Goal: Find specific page/section: Find specific page/section

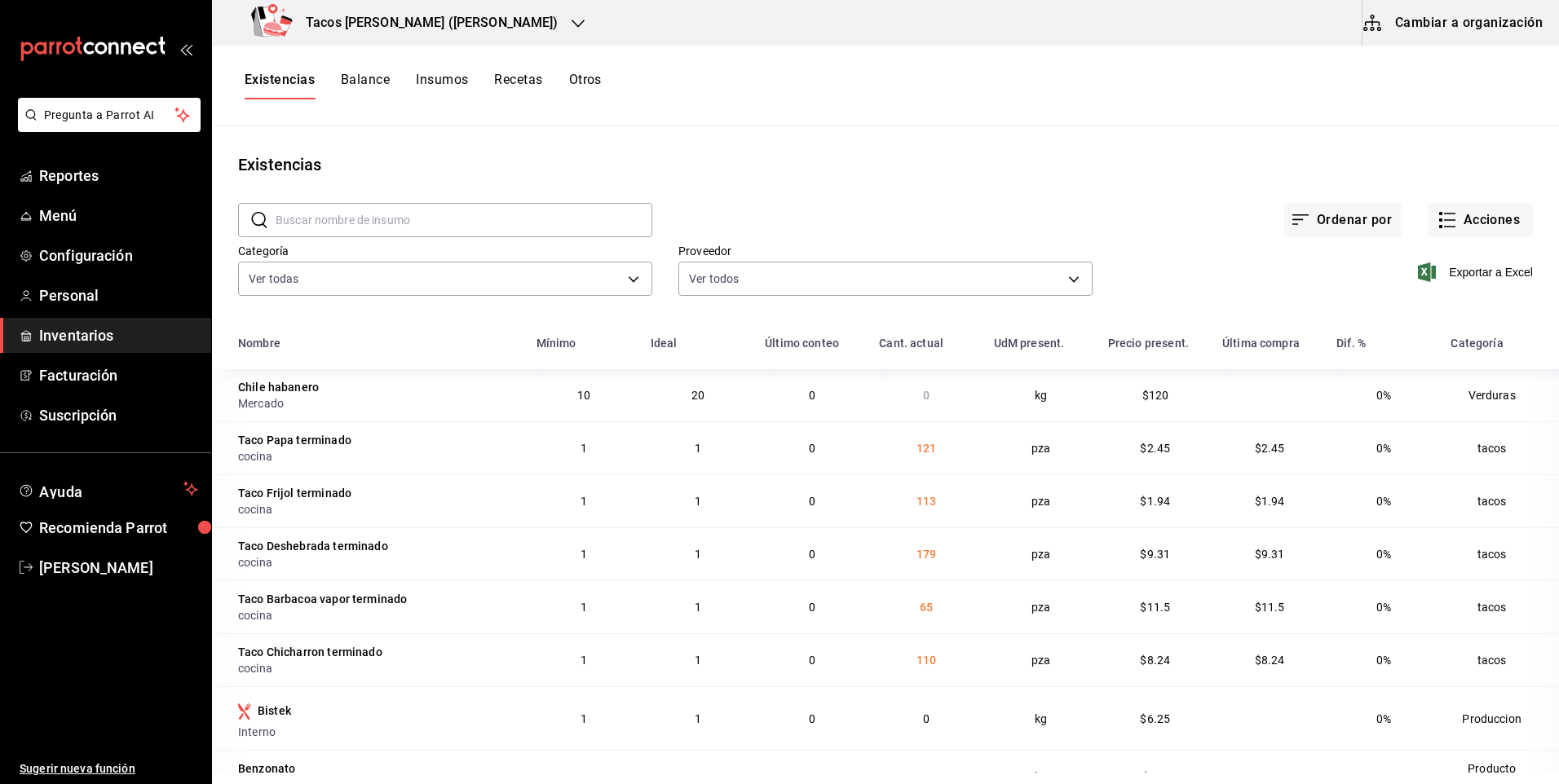
click at [572, 25] on icon "button" at bounding box center [578, 23] width 13 height 13
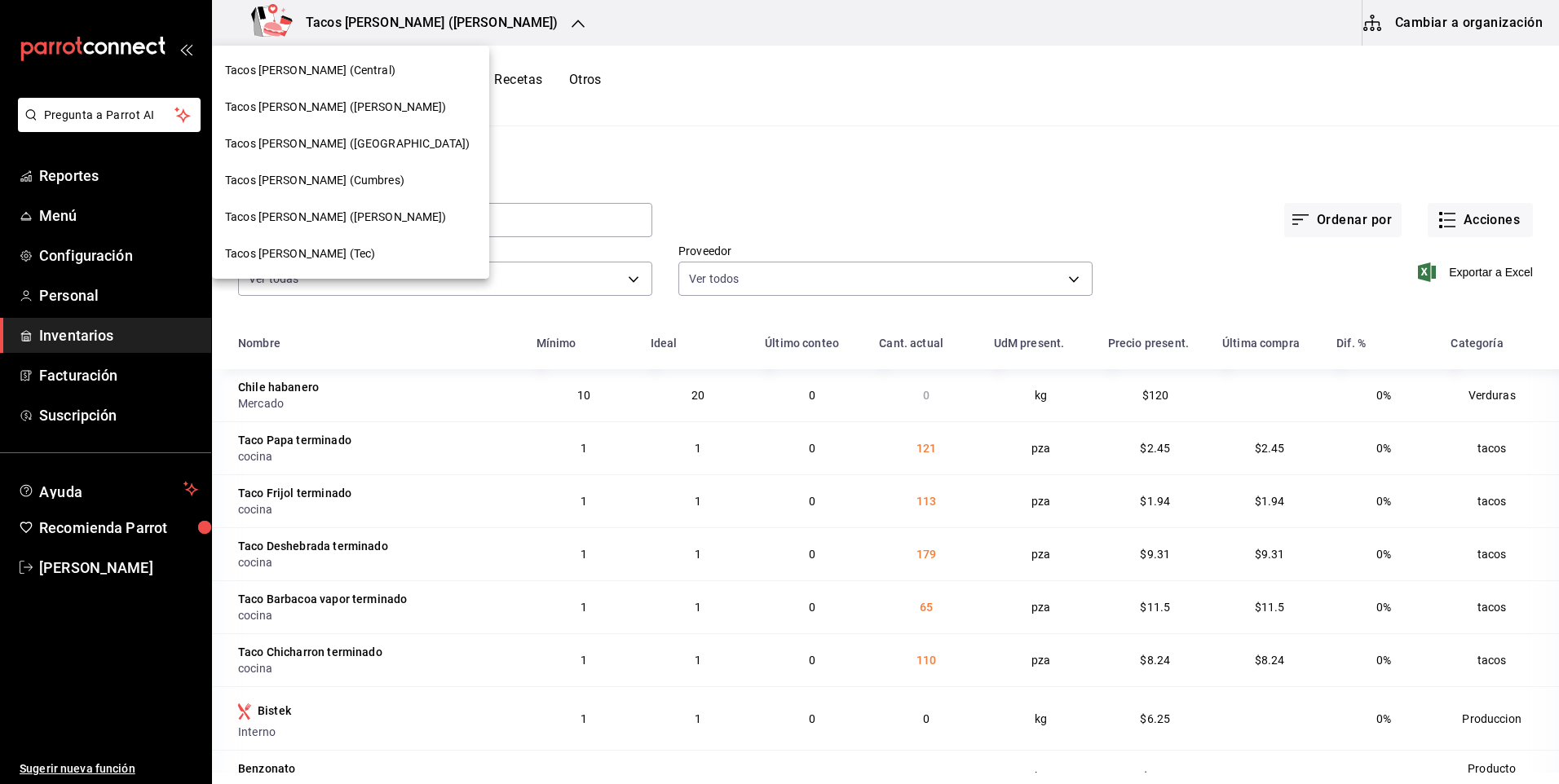
click at [354, 145] on span "Tacos don Pedro (Cordillera)" at bounding box center [348, 143] width 244 height 17
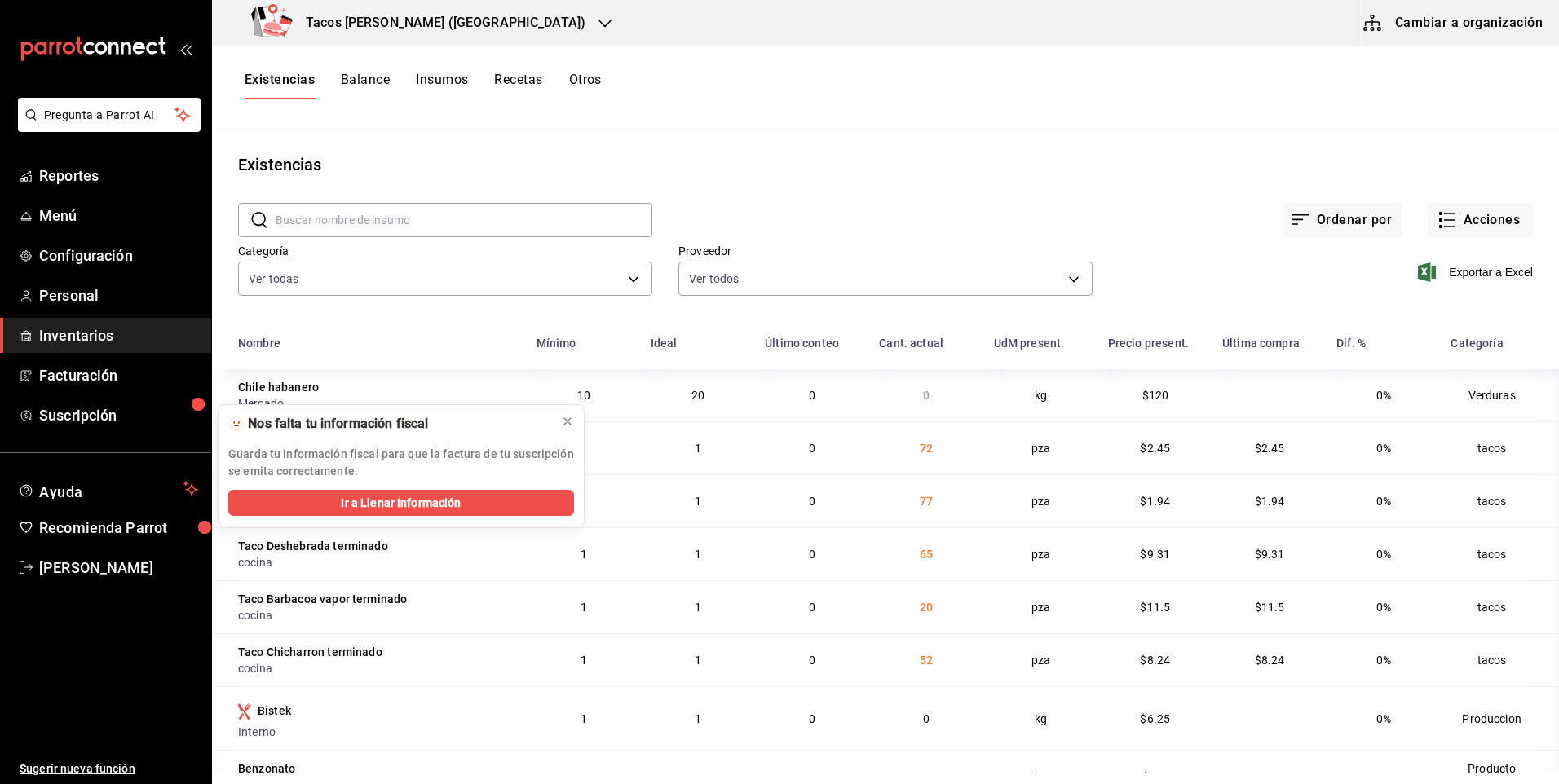
click at [394, 25] on h3 "Tacos [PERSON_NAME] ([GEOGRAPHIC_DATA])" at bounding box center [439, 23] width 293 height 20
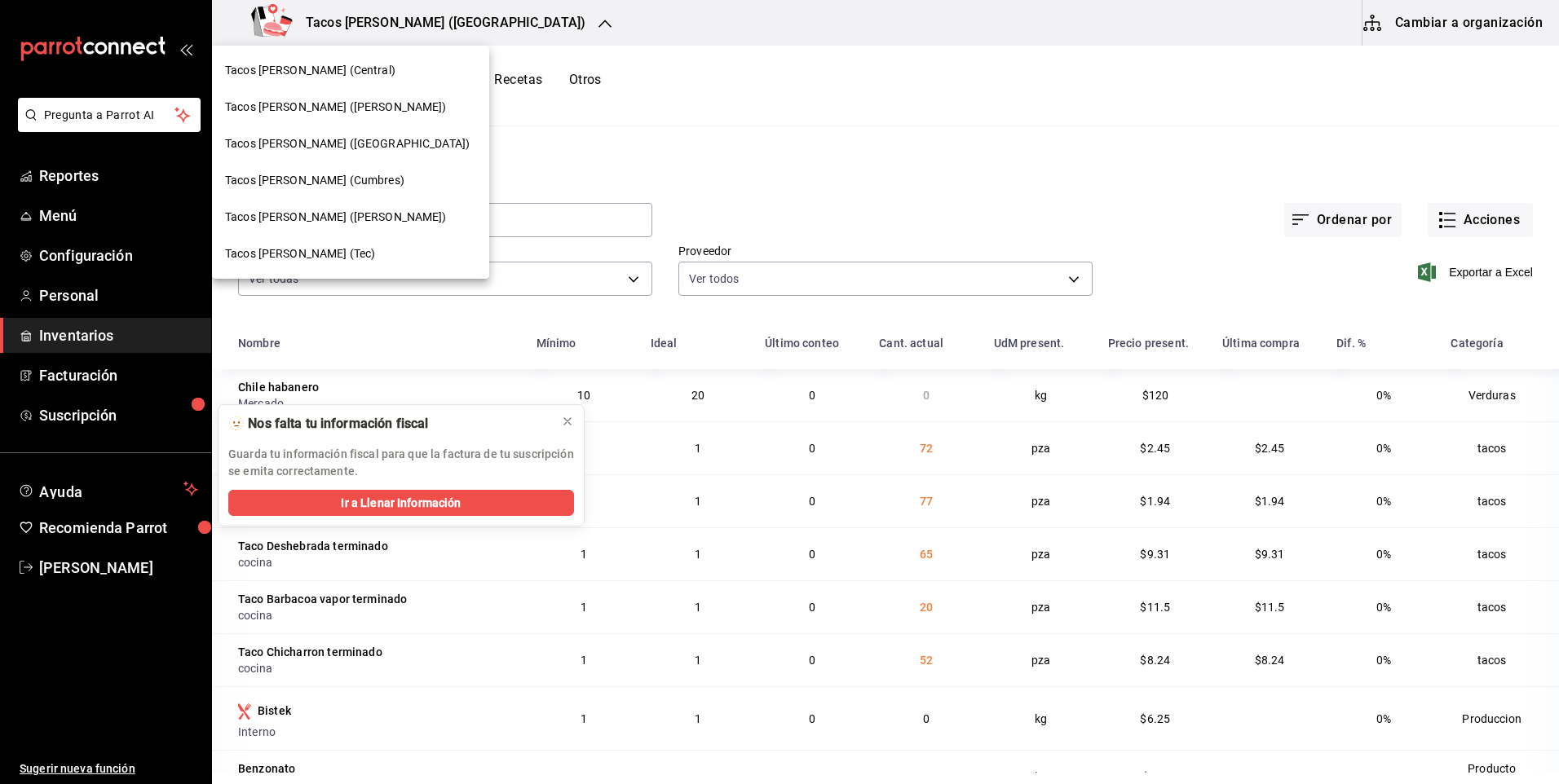
click at [357, 77] on span "Tacos [PERSON_NAME] (Central)" at bounding box center [311, 69] width 171 height 17
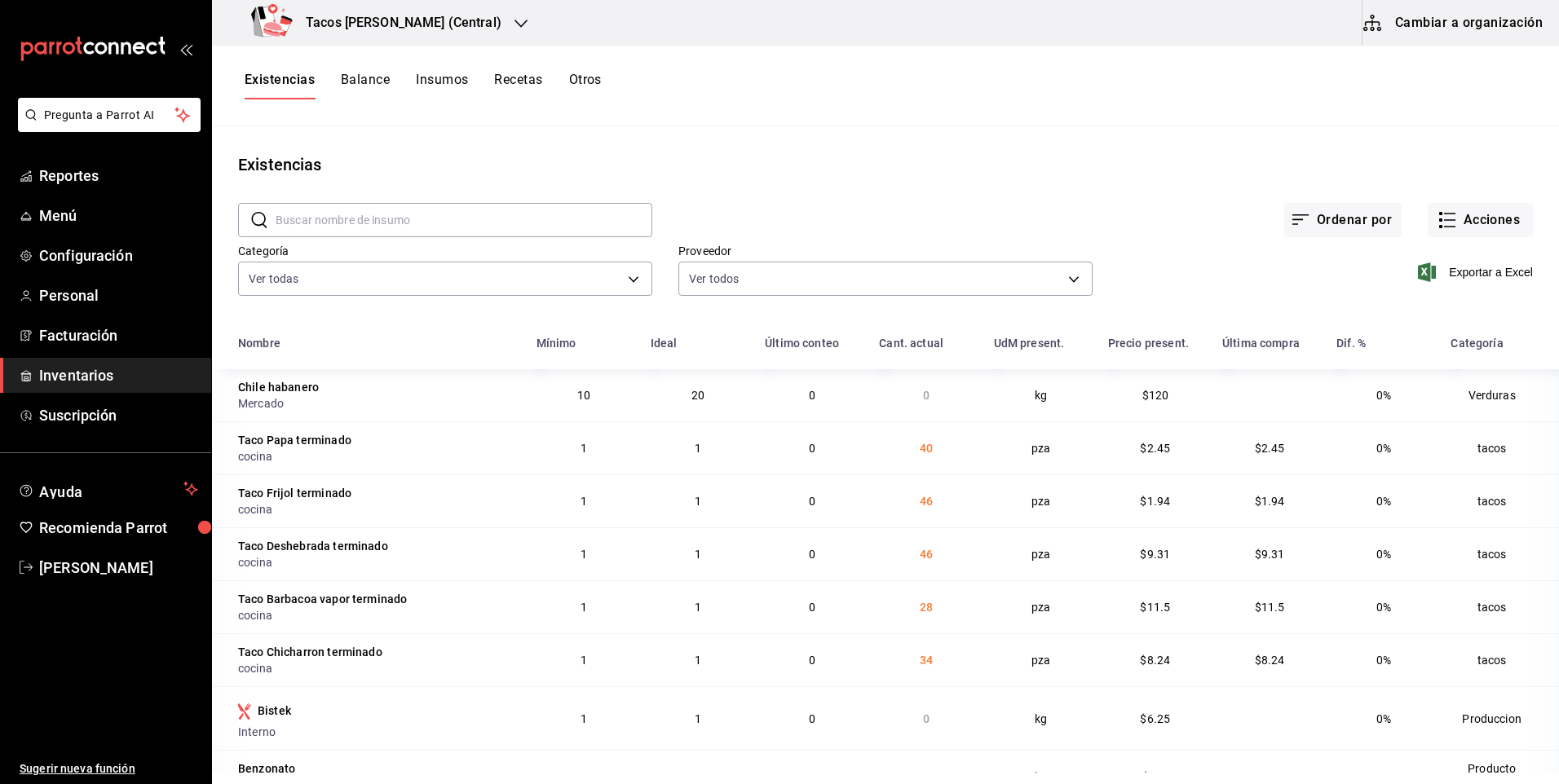
click at [383, 12] on div "Tacos [PERSON_NAME] (Central)" at bounding box center [379, 23] width 309 height 46
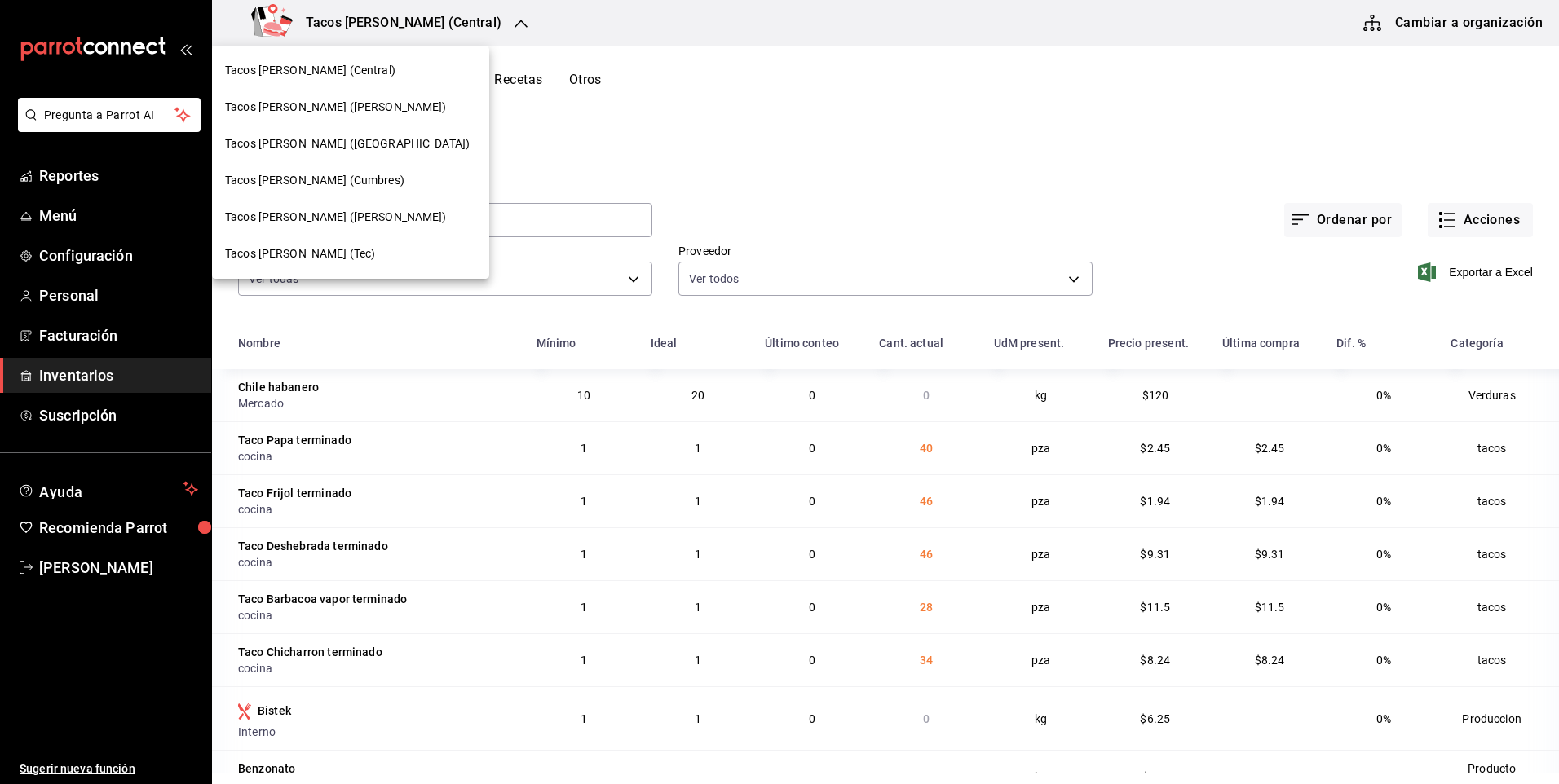
click at [353, 115] on span "Tacos [PERSON_NAME] ([PERSON_NAME])" at bounding box center [336, 106] width 221 height 17
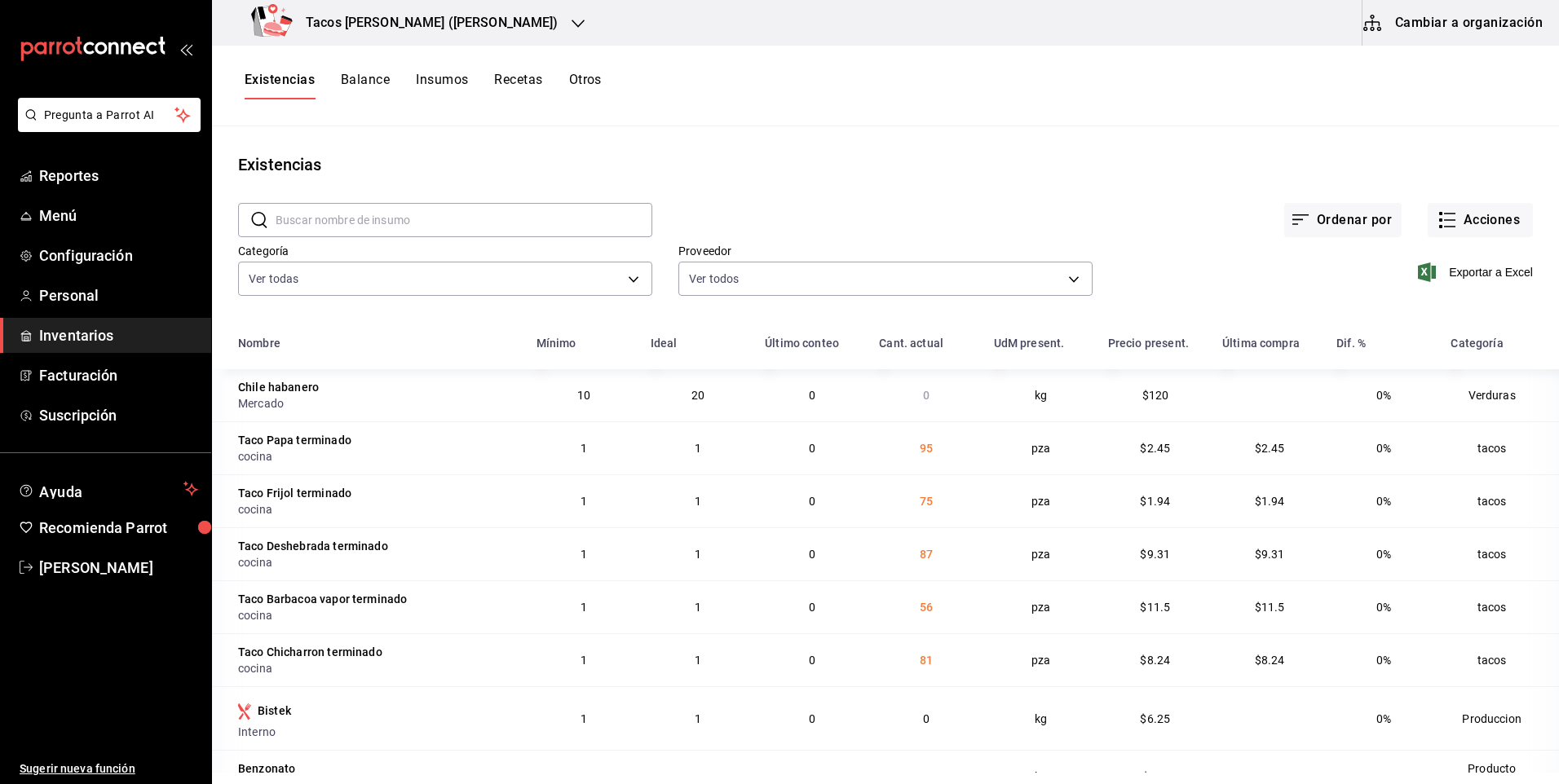
click at [388, 23] on h3 "Tacos [PERSON_NAME] ([PERSON_NAME])" at bounding box center [426, 23] width 266 height 20
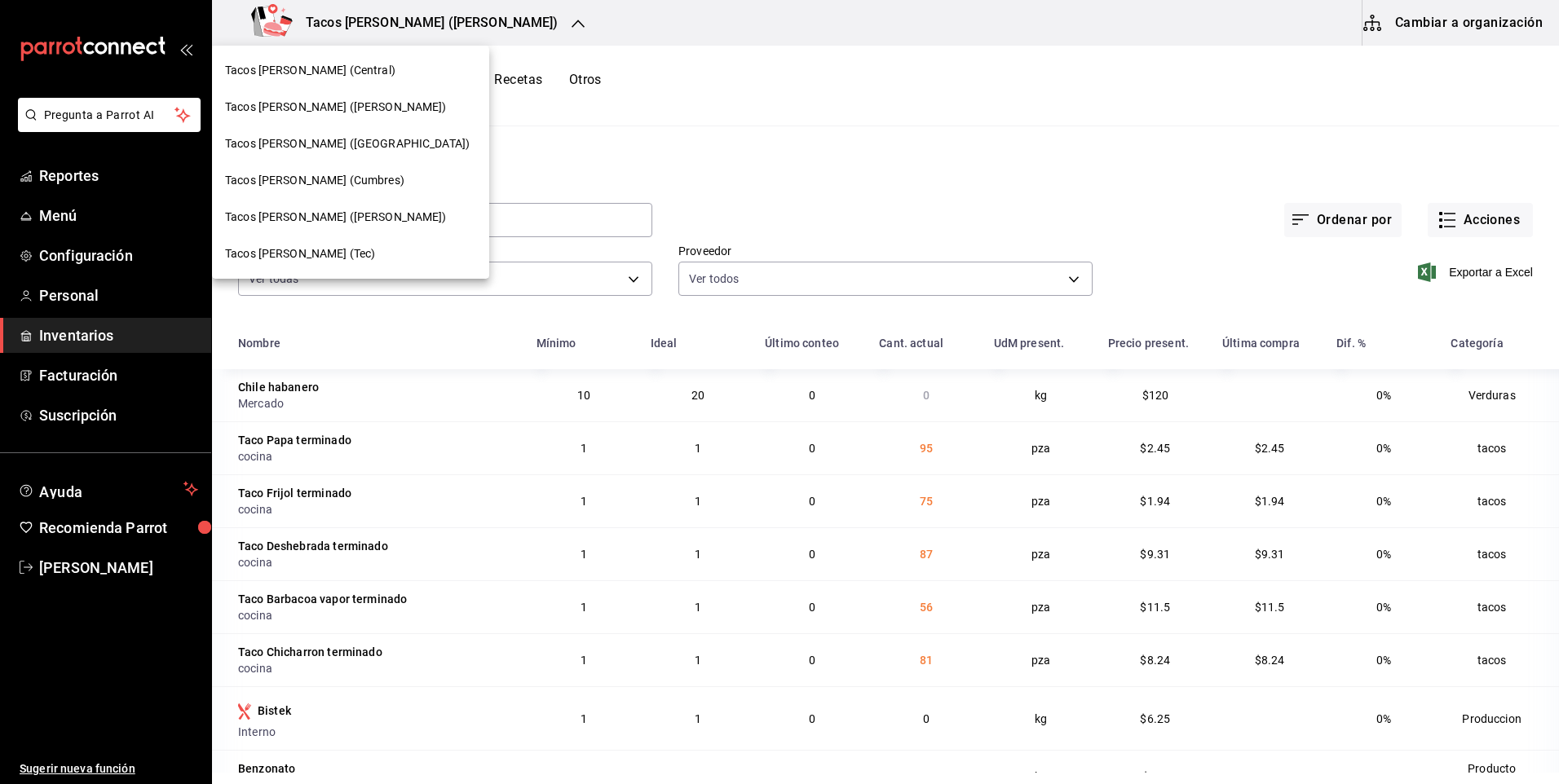
click at [396, 145] on div "Tacos [PERSON_NAME] ([GEOGRAPHIC_DATA])" at bounding box center [351, 143] width 251 height 17
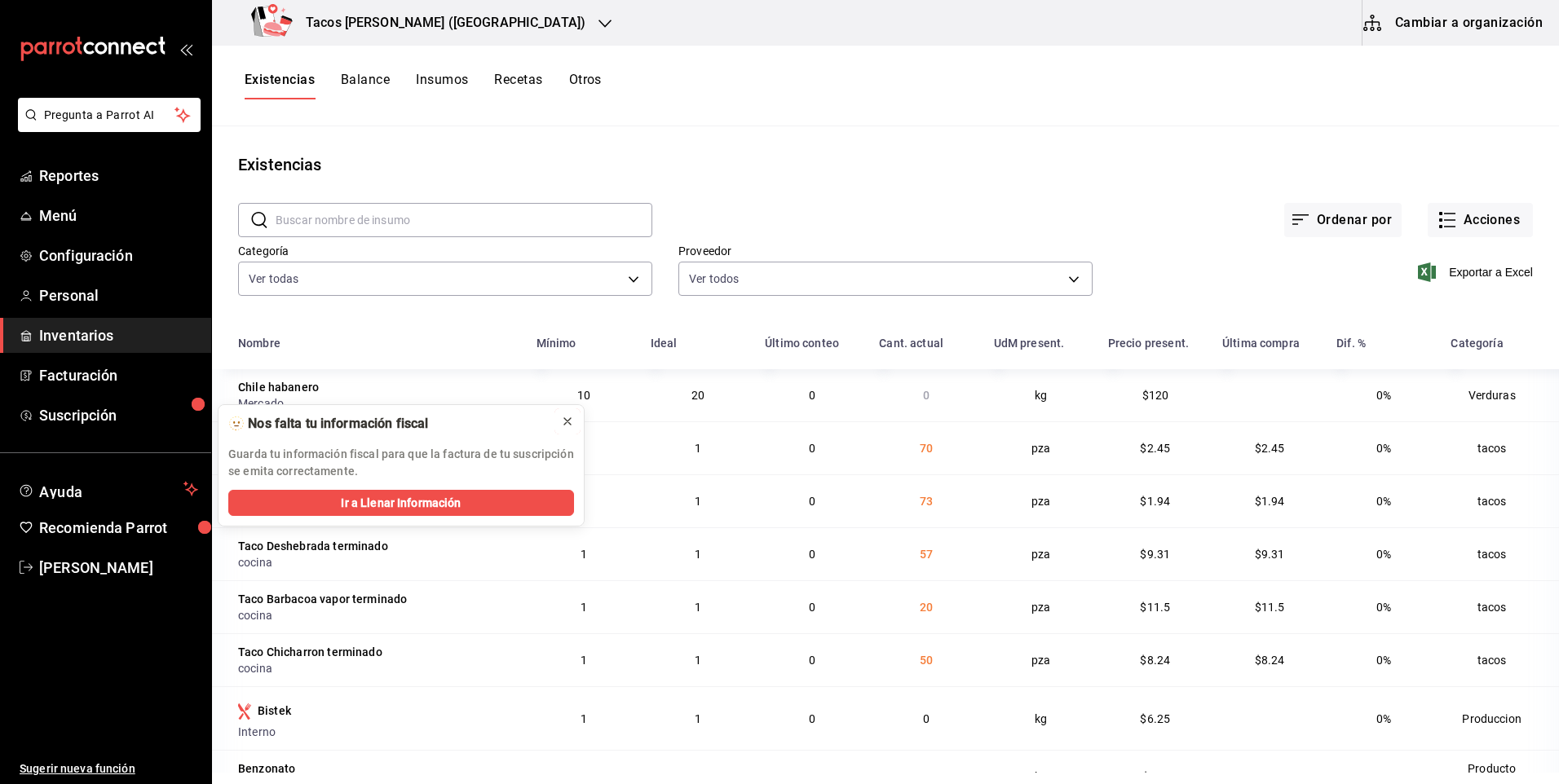
click at [567, 423] on icon at bounding box center [567, 421] width 13 height 13
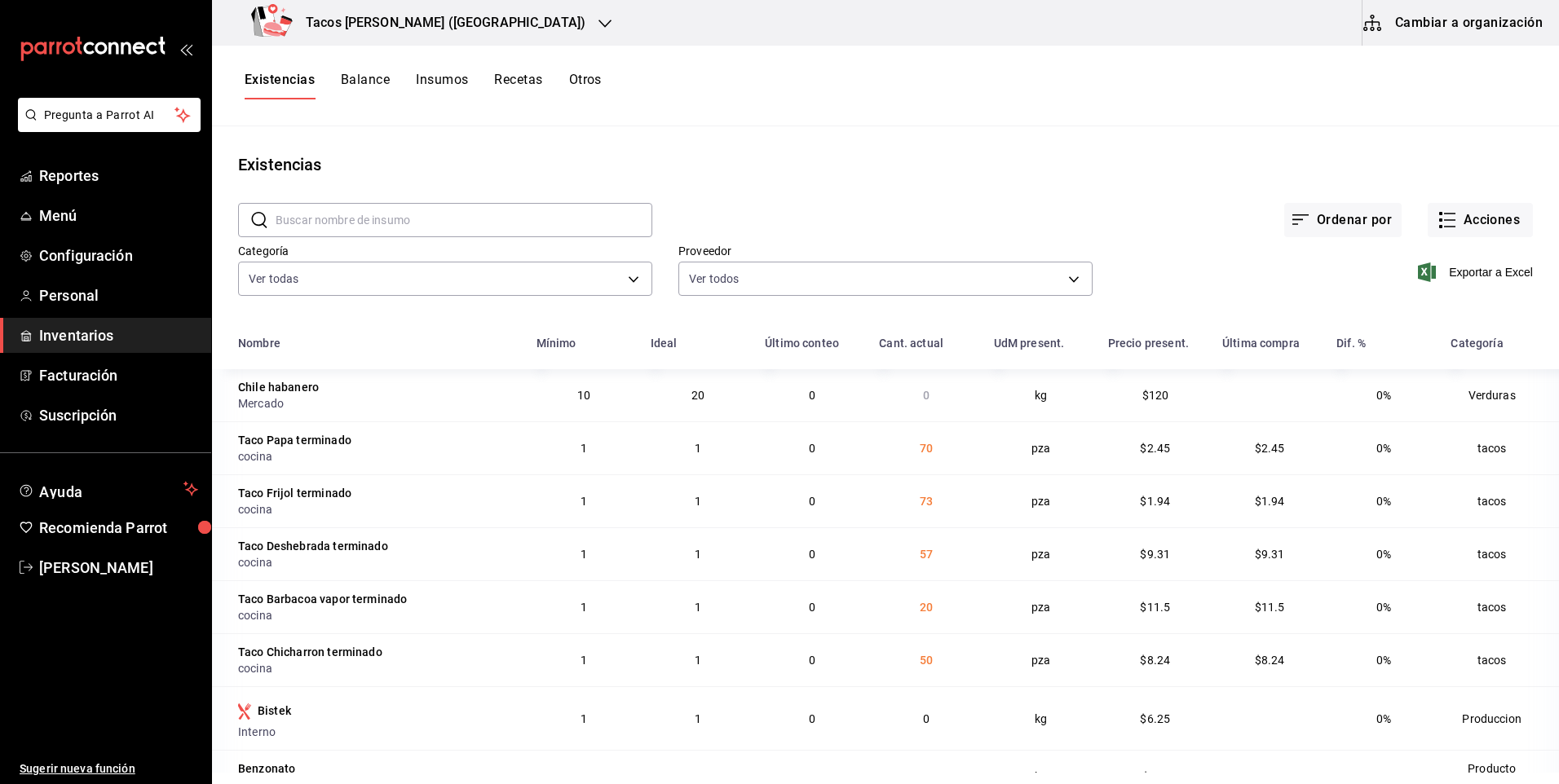
click at [440, 16] on h3 "Tacos [PERSON_NAME] ([GEOGRAPHIC_DATA])" at bounding box center [439, 23] width 293 height 20
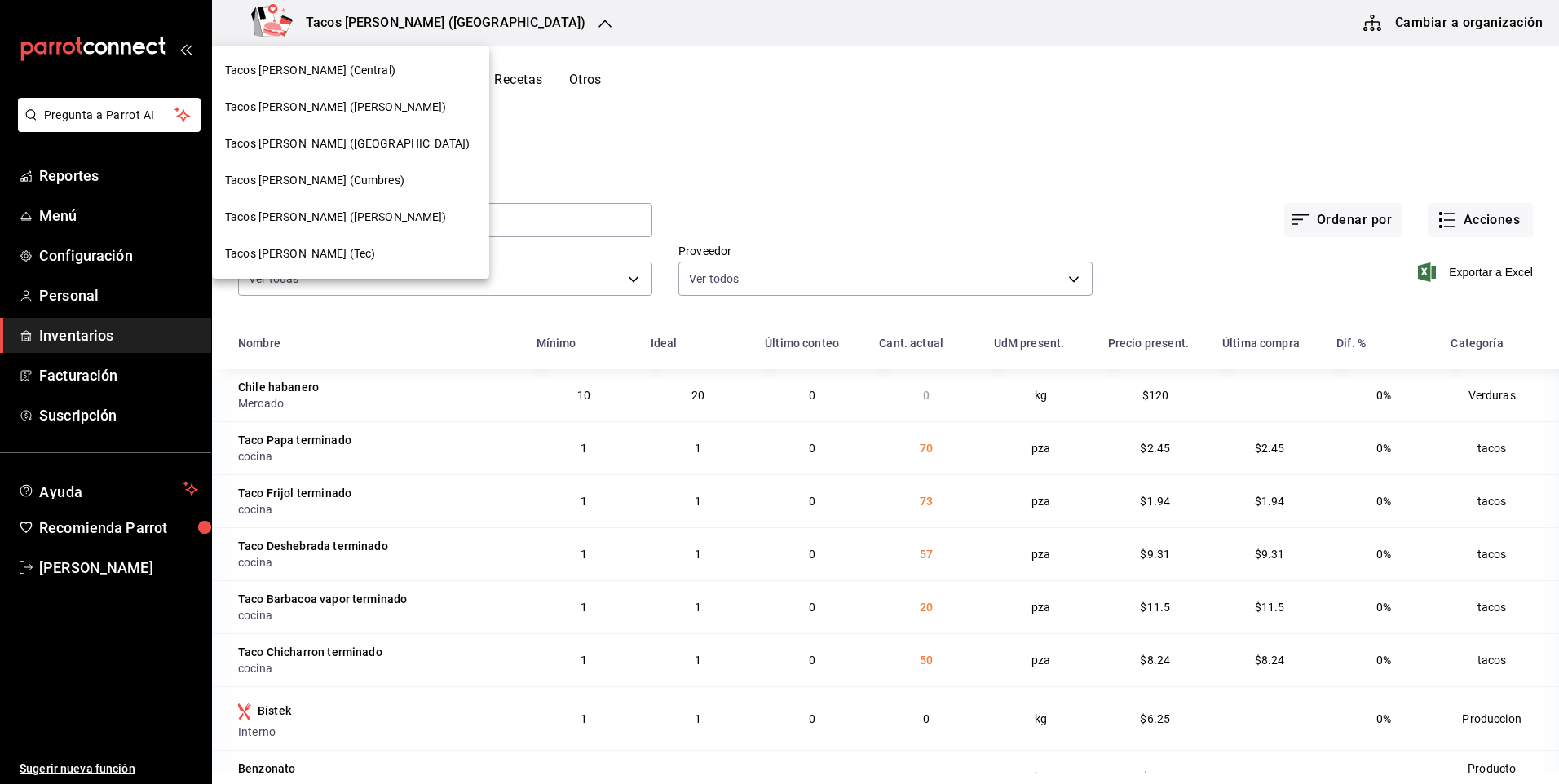
click at [382, 96] on div "Tacos [PERSON_NAME] ([PERSON_NAME])" at bounding box center [350, 106] width 277 height 37
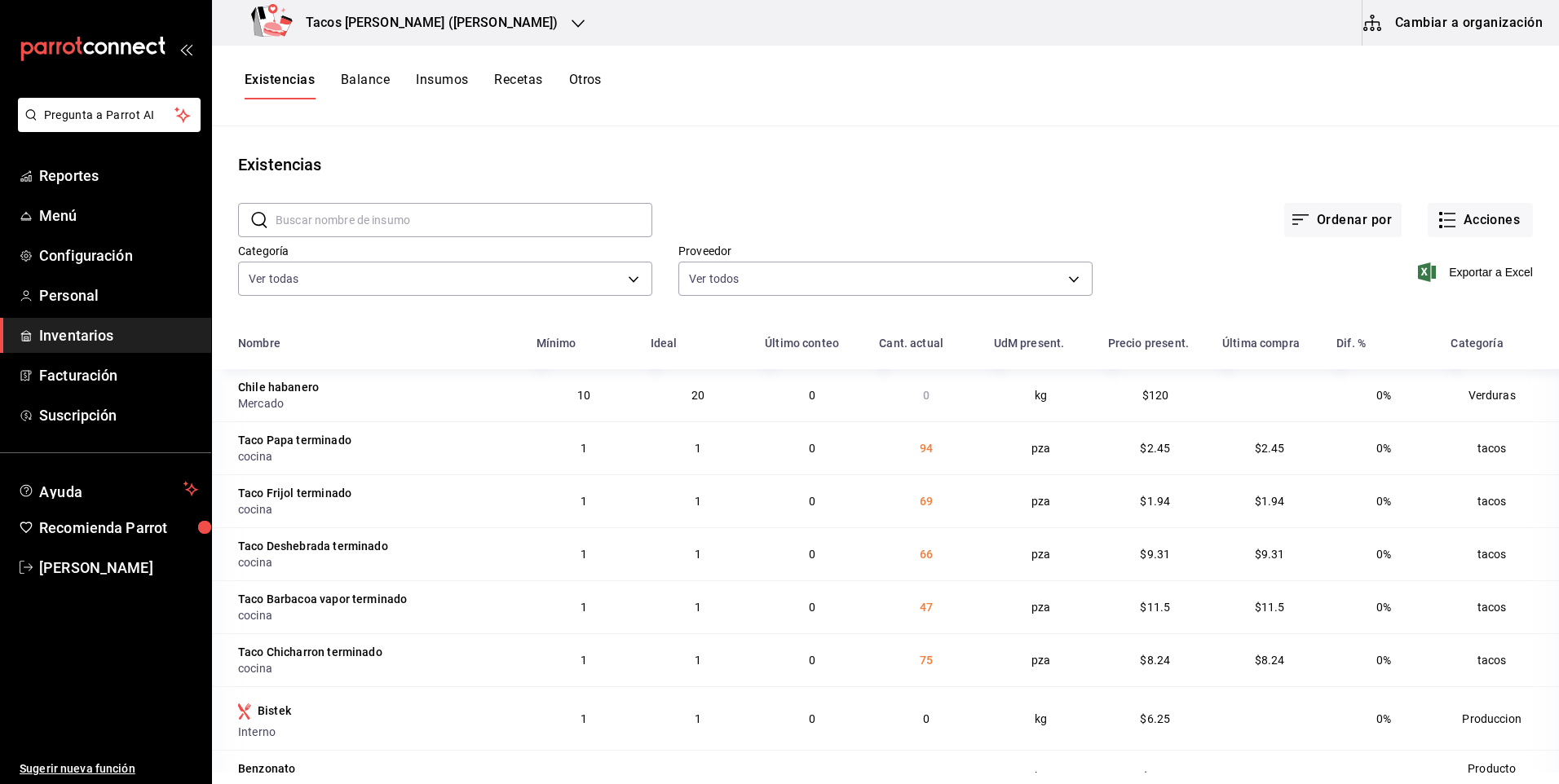
click at [362, 19] on h3 "Tacos [PERSON_NAME] ([PERSON_NAME])" at bounding box center [426, 23] width 266 height 20
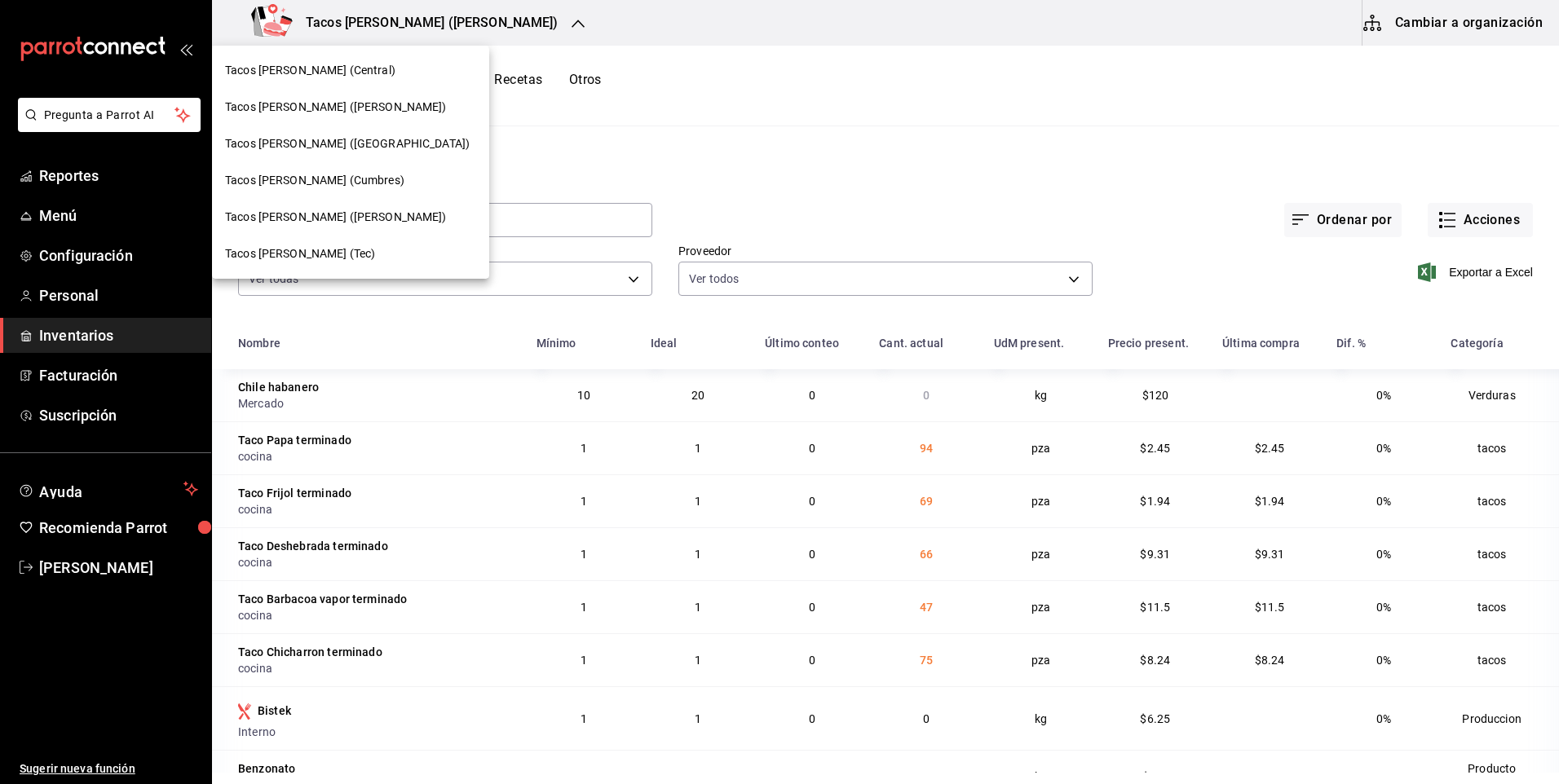
click at [343, 105] on span "Tacos [PERSON_NAME] ([PERSON_NAME])" at bounding box center [336, 106] width 221 height 17
